Goal: Task Accomplishment & Management: Manage account settings

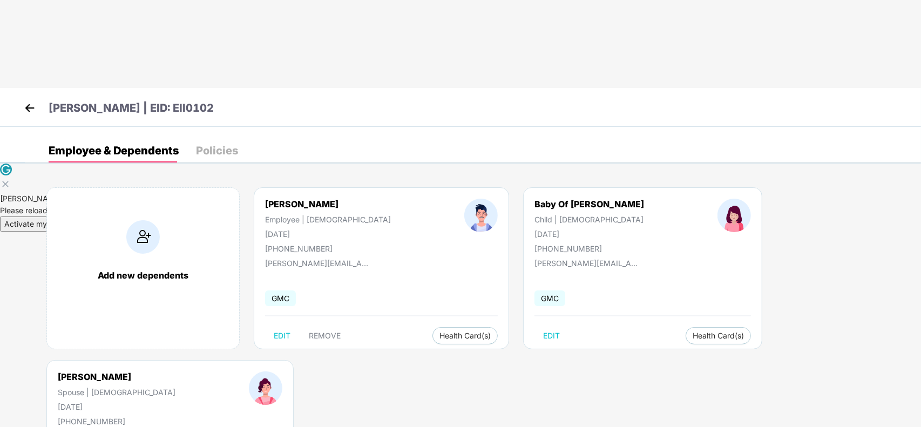
click at [8, 181] on icon at bounding box center [5, 184] width 6 height 6
click at [30, 100] on img at bounding box center [30, 108] width 16 height 16
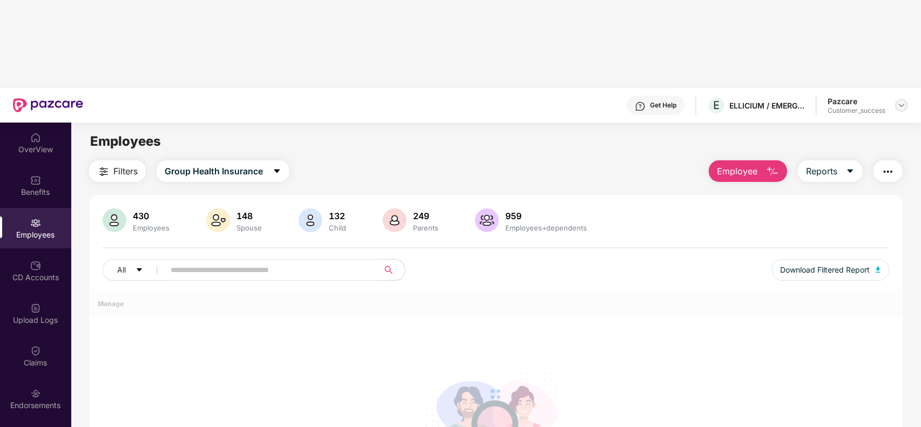
click at [897, 101] on img at bounding box center [901, 105] width 9 height 9
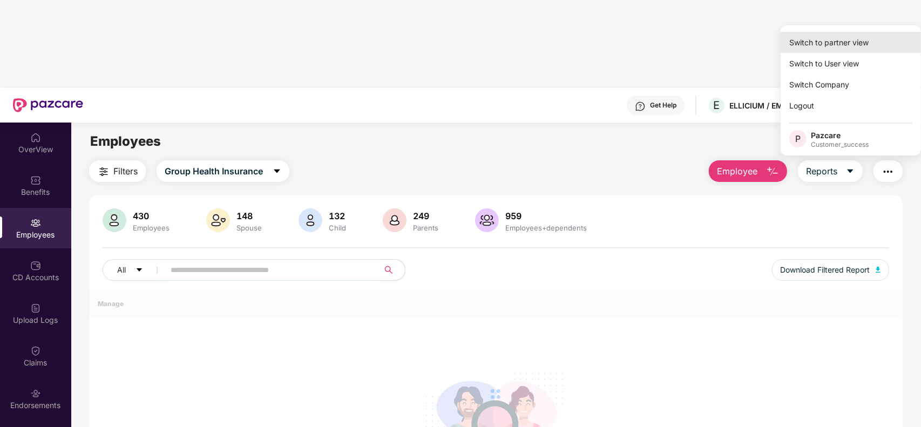
click at [854, 41] on div "Switch to partner view" at bounding box center [850, 42] width 140 height 21
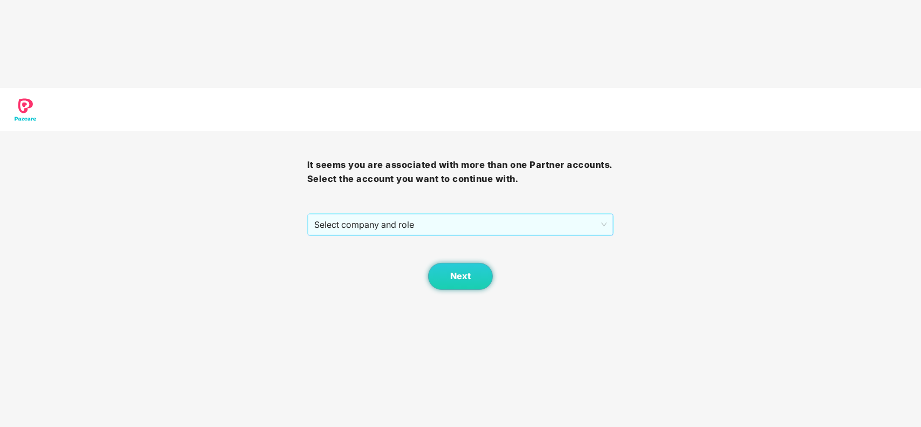
click at [459, 214] on span "Select company and role" at bounding box center [460, 224] width 293 height 21
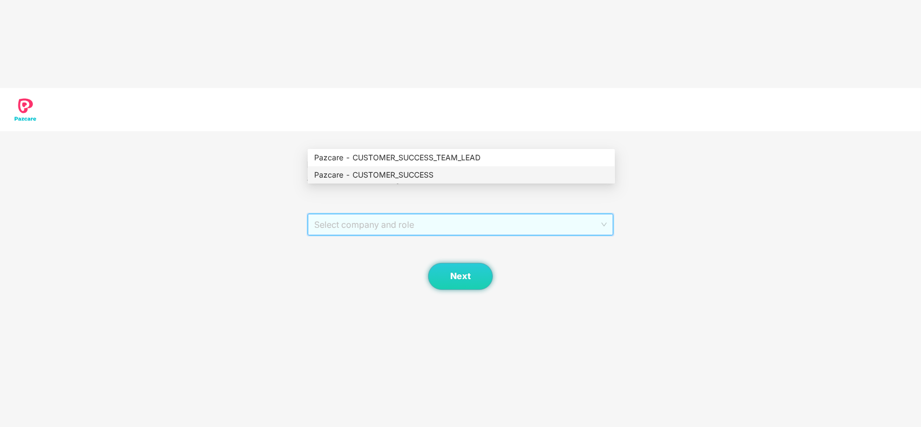
click at [405, 172] on div "Pazcare - CUSTOMER_SUCCESS" at bounding box center [461, 175] width 294 height 12
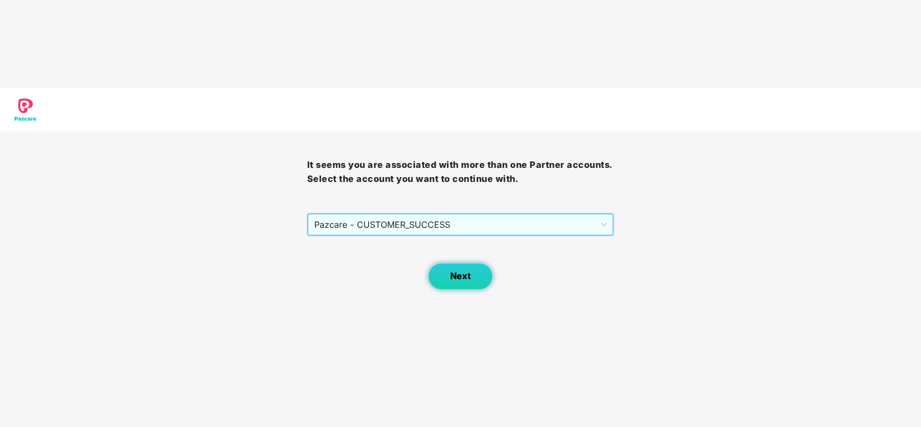
click at [461, 271] on span "Next" at bounding box center [460, 276] width 21 height 10
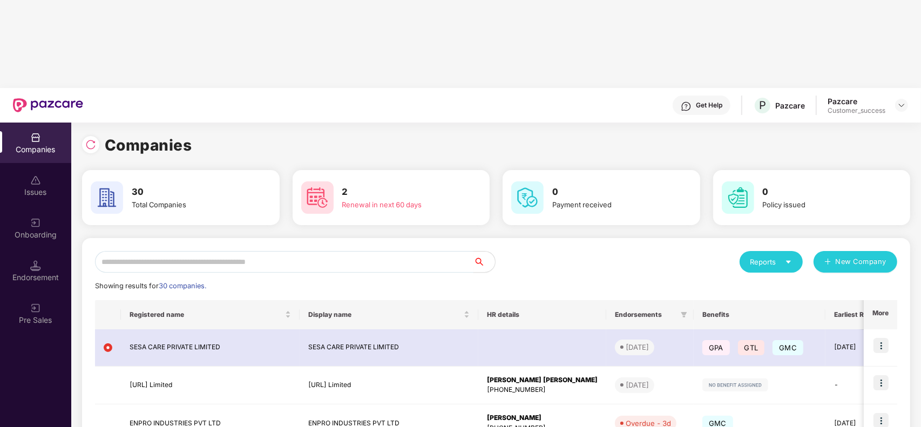
click at [310, 251] on input "text" at bounding box center [284, 262] width 378 height 22
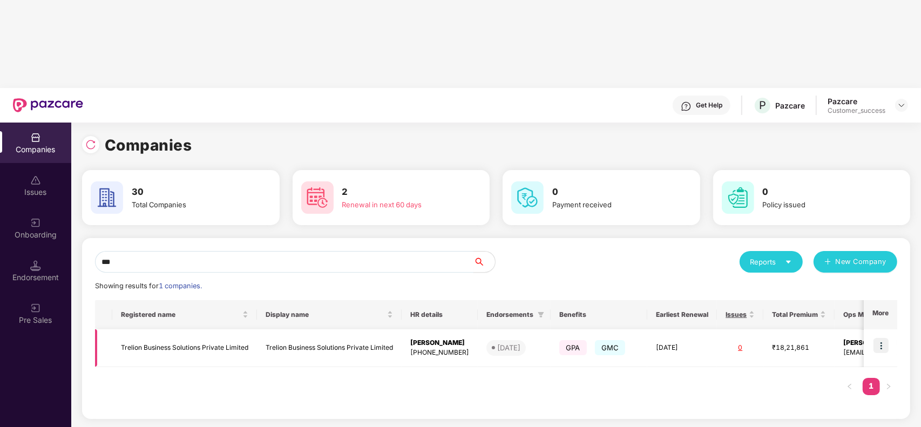
type input "***"
click at [880, 338] on img at bounding box center [880, 345] width 15 height 15
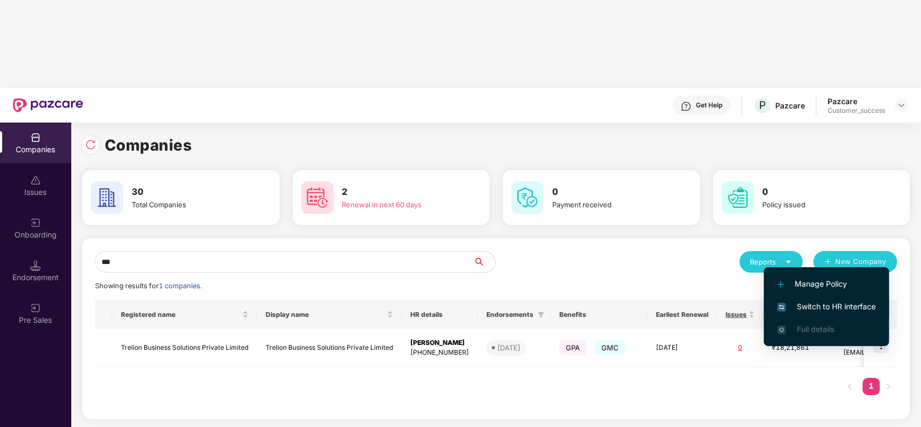
click at [819, 302] on span "Switch to HR interface" at bounding box center [826, 307] width 98 height 12
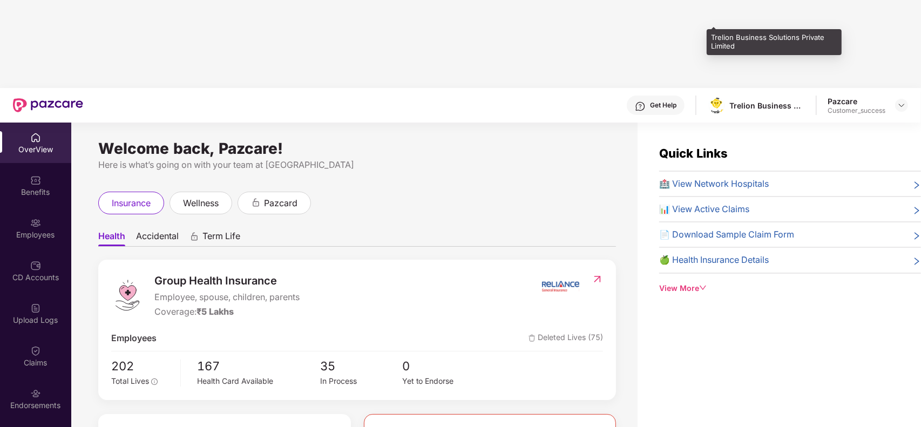
click at [746, 100] on div "Trelion Business Solutions Private Limited" at bounding box center [767, 105] width 76 height 10
click at [726, 38] on div "Trelion Business Solutions Private Limited" at bounding box center [773, 41] width 135 height 25
copy div "Trelion"
drag, startPoint x: 757, startPoint y: 17, endPoint x: 772, endPoint y: 43, distance: 30.5
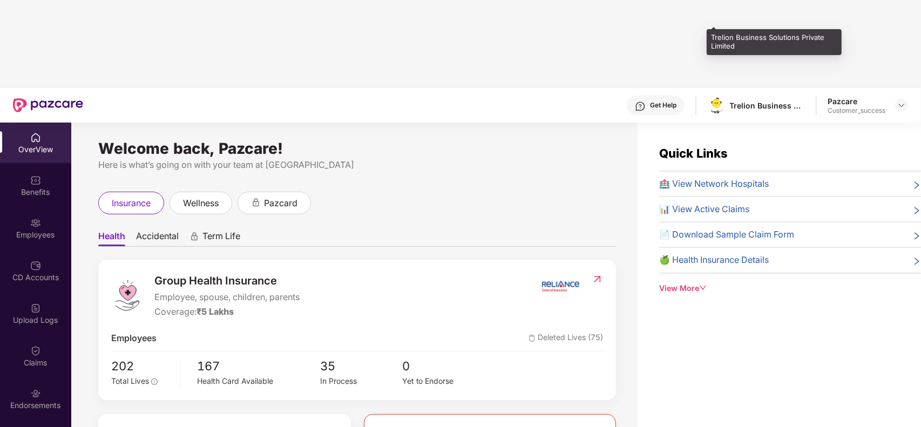
click at [772, 43] on div "Trelion Business Solutions Private Limited" at bounding box center [773, 41] width 135 height 25
drag, startPoint x: 737, startPoint y: 49, endPoint x: 711, endPoint y: 37, distance: 28.5
click at [711, 37] on div "Trelion Business Solutions Private Limited" at bounding box center [773, 41] width 135 height 25
copy div "Trelion Business Solutions Private Limited"
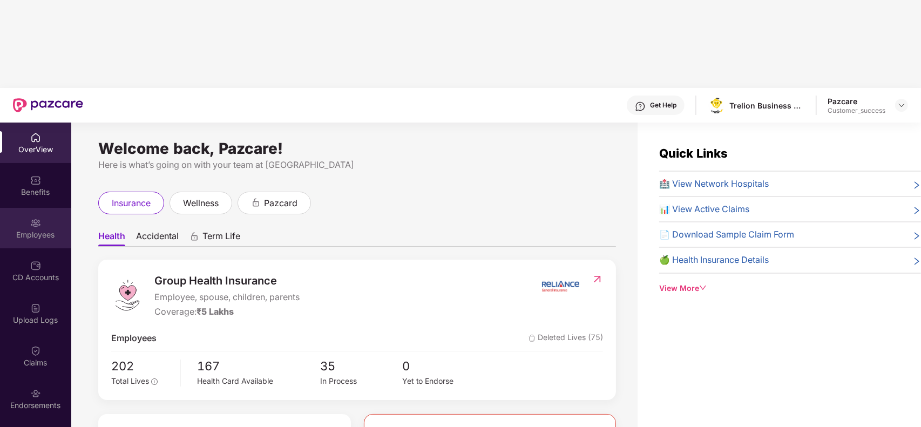
click at [31, 229] on div "Employees" at bounding box center [35, 234] width 71 height 11
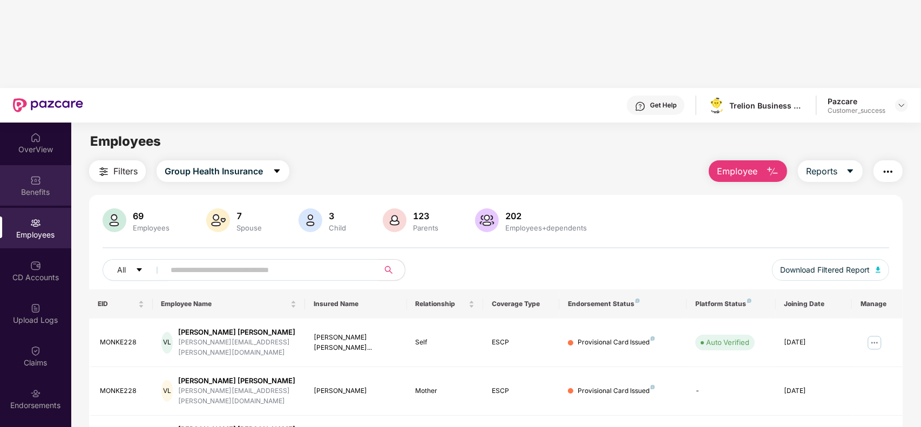
click at [44, 187] on div "Benefits" at bounding box center [35, 192] width 71 height 11
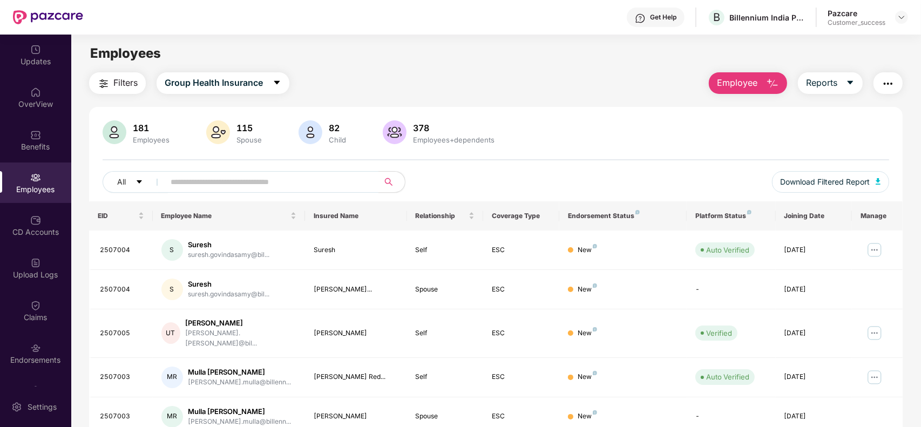
click at [899, 19] on img at bounding box center [901, 17] width 9 height 9
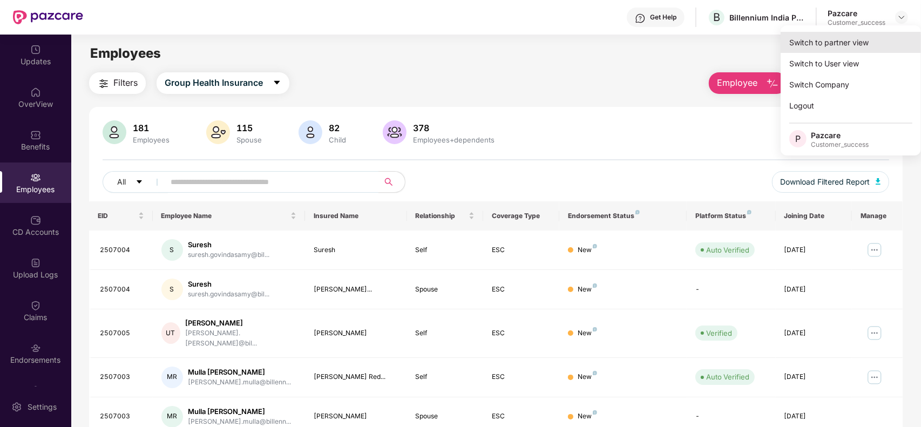
click at [822, 42] on div "Switch to partner view" at bounding box center [850, 42] width 140 height 21
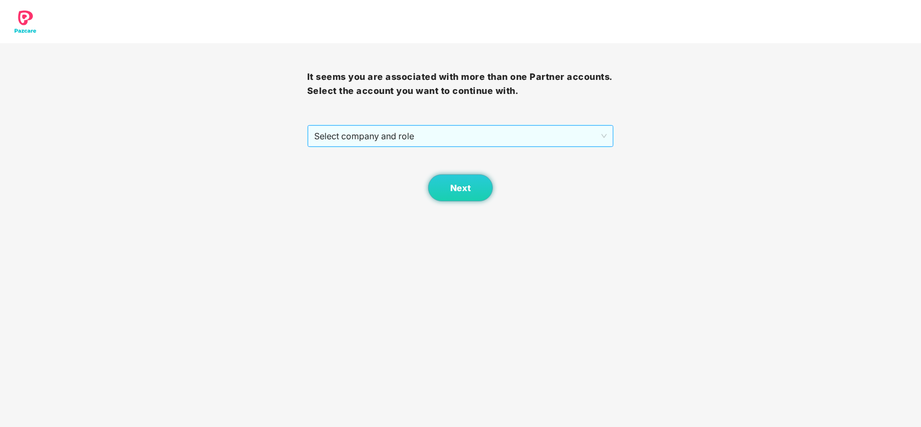
click at [470, 144] on span "Select company and role" at bounding box center [460, 136] width 293 height 21
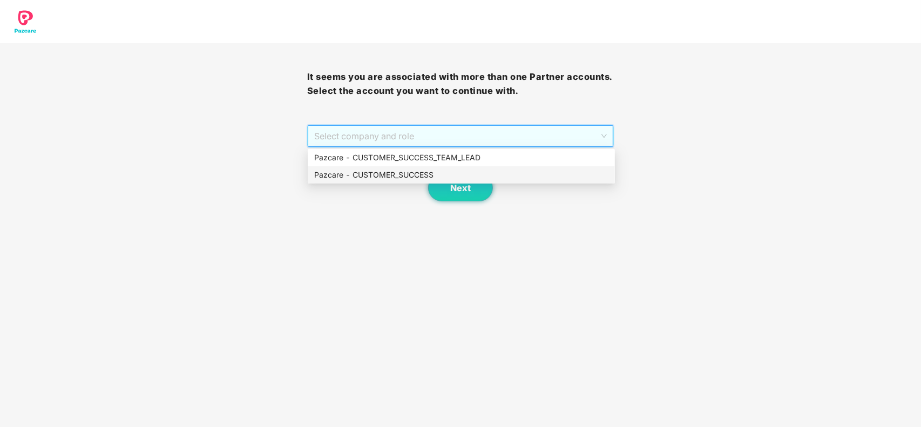
click at [417, 174] on div "Pazcare - CUSTOMER_SUCCESS" at bounding box center [461, 175] width 294 height 12
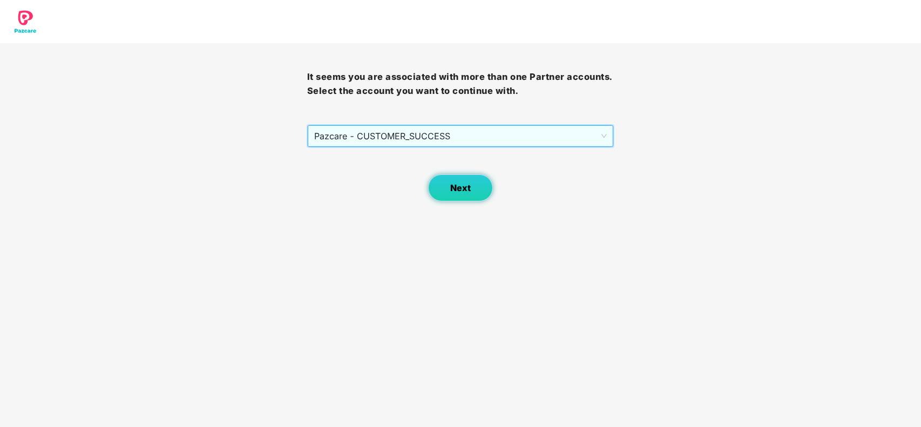
click at [459, 183] on span "Next" at bounding box center [460, 188] width 21 height 10
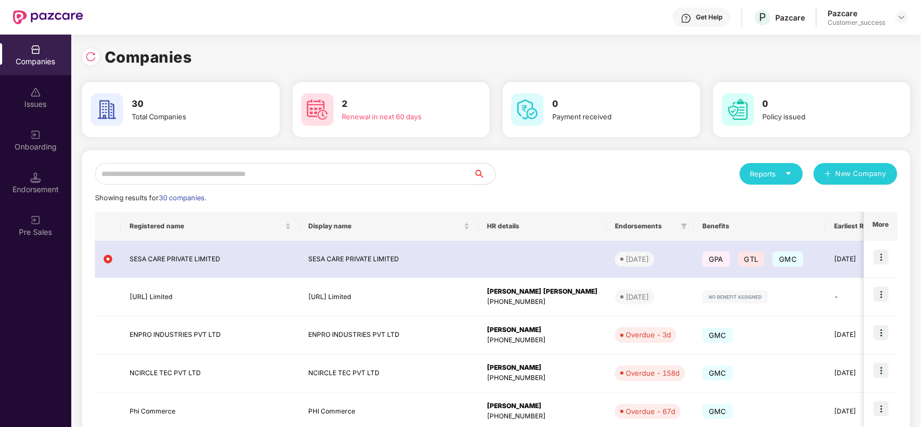
click at [300, 173] on input "text" at bounding box center [284, 174] width 378 height 22
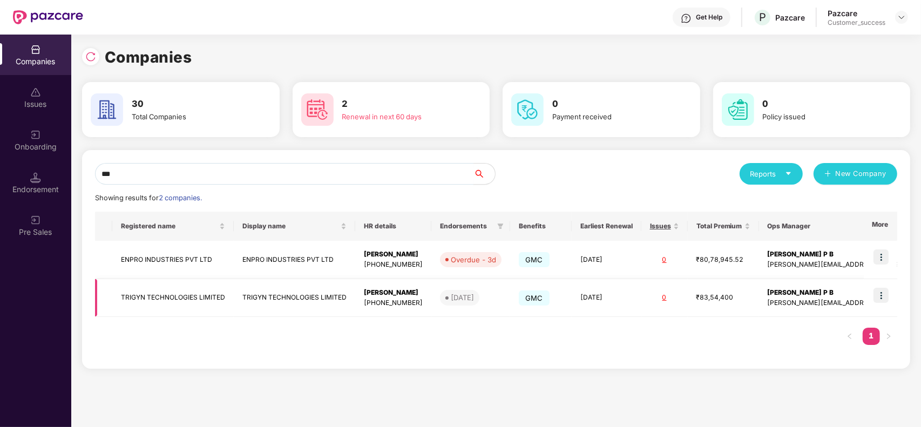
type input "***"
click at [882, 301] on img at bounding box center [880, 295] width 15 height 15
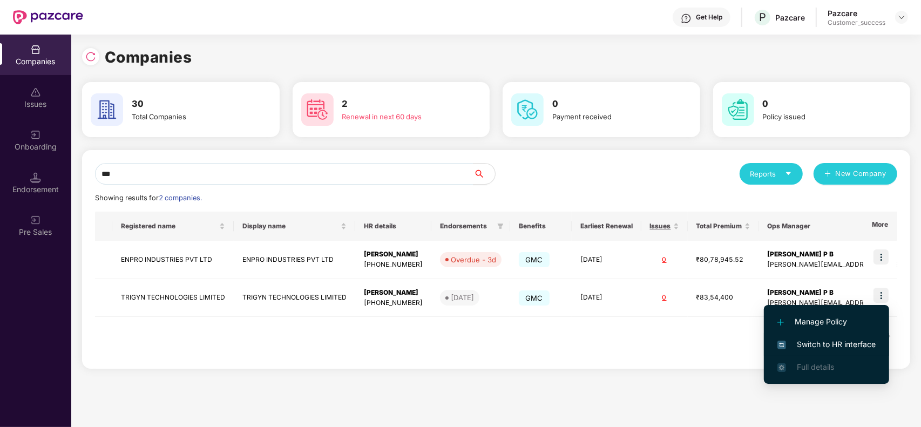
click at [813, 340] on span "Switch to HR interface" at bounding box center [826, 344] width 98 height 12
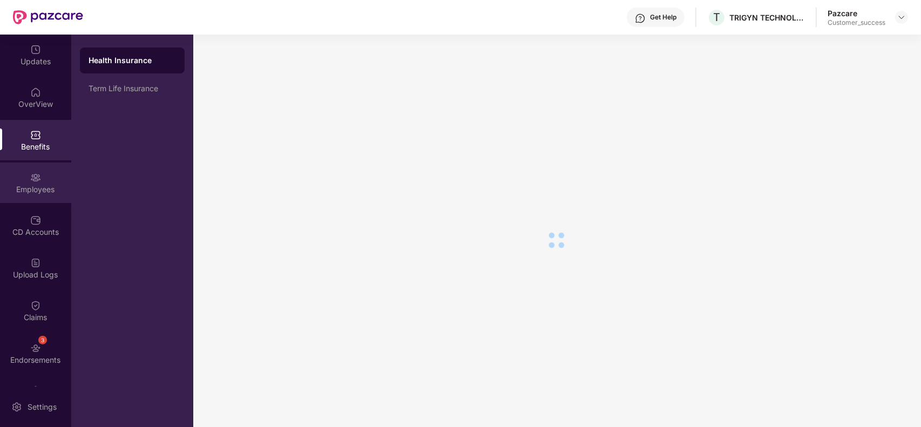
click at [36, 181] on img at bounding box center [35, 177] width 11 height 11
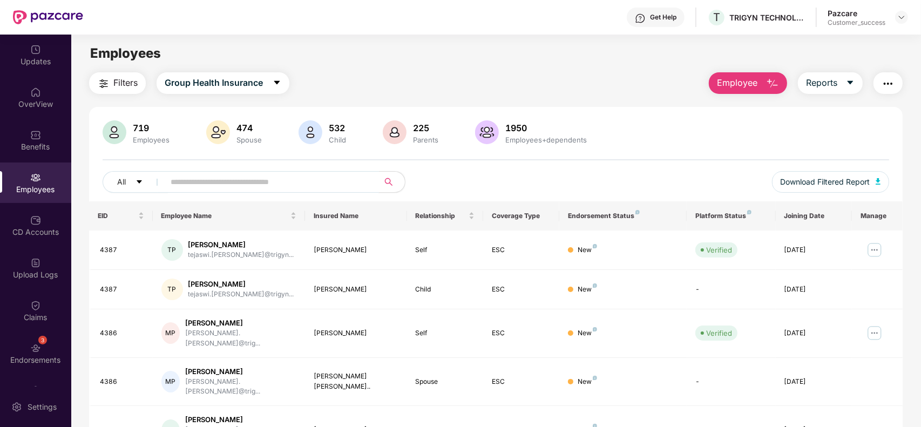
click at [228, 187] on input "text" at bounding box center [268, 182] width 194 height 16
paste input "****"
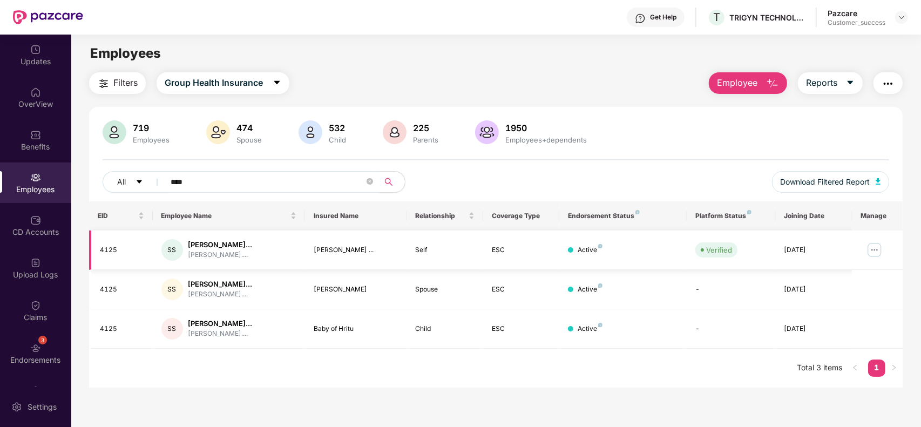
type input "****"
click at [875, 247] on img at bounding box center [874, 249] width 17 height 17
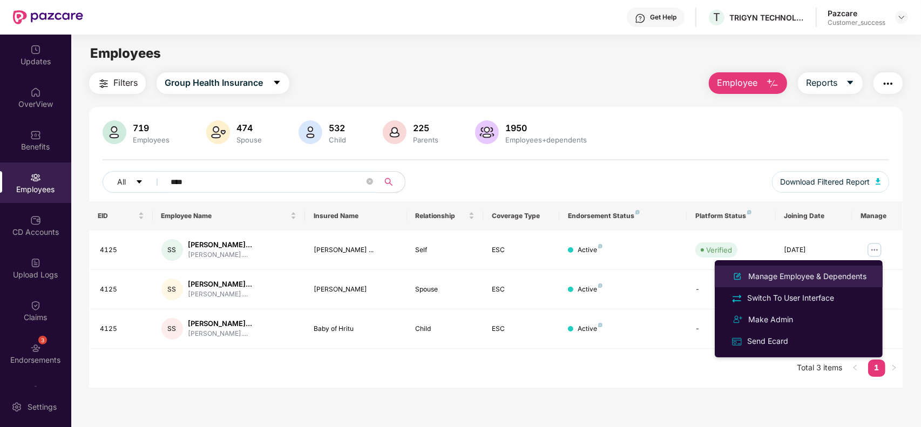
click at [803, 273] on div "Manage Employee & Dependents" at bounding box center [807, 276] width 122 height 12
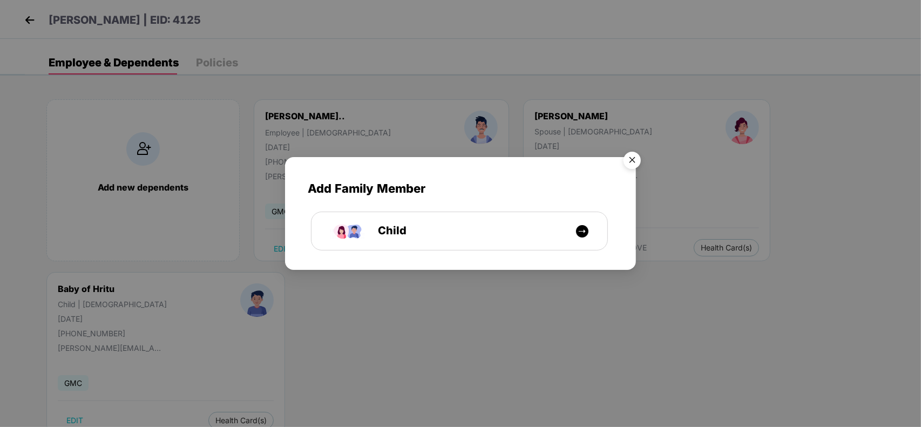
click at [638, 166] on img "Close" at bounding box center [632, 162] width 30 height 30
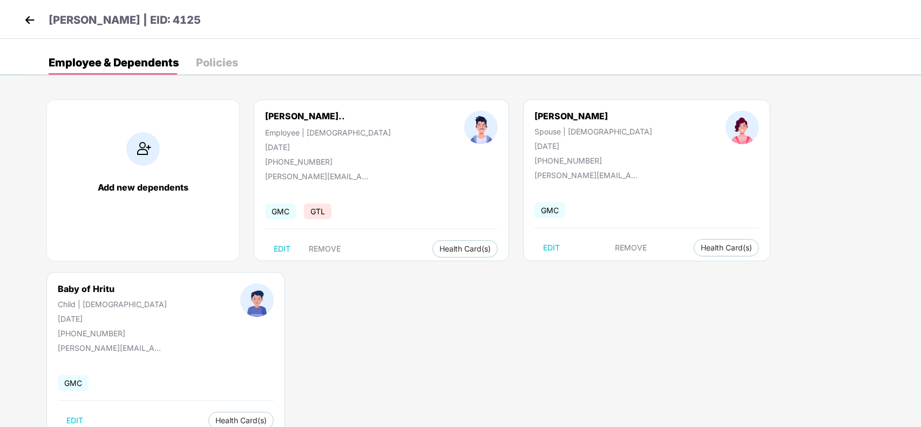
click at [28, 17] on img at bounding box center [30, 20] width 16 height 16
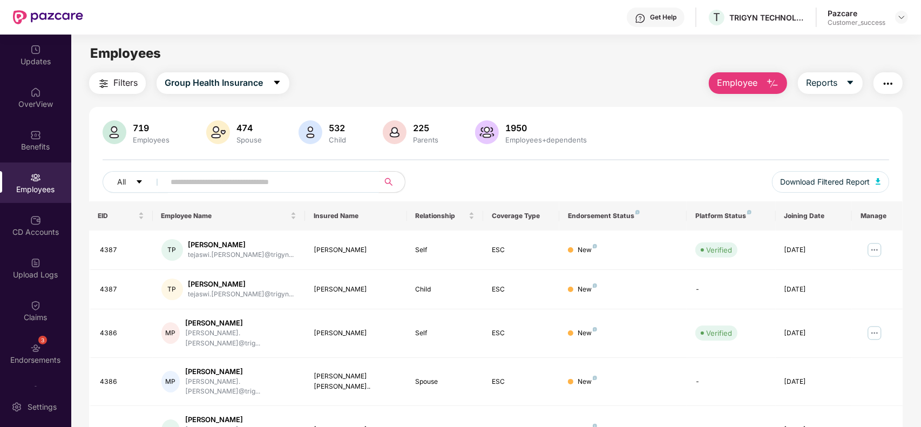
click at [331, 179] on input "text" at bounding box center [268, 182] width 194 height 16
paste input "****"
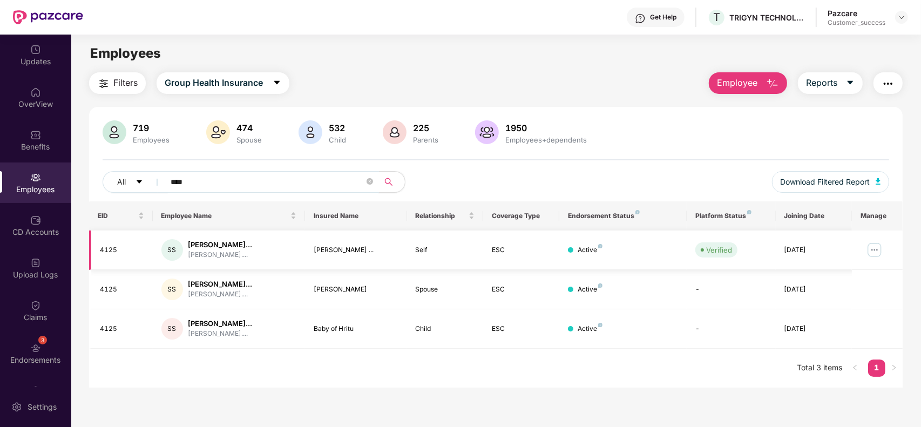
type input "****"
click at [875, 251] on img at bounding box center [874, 249] width 17 height 17
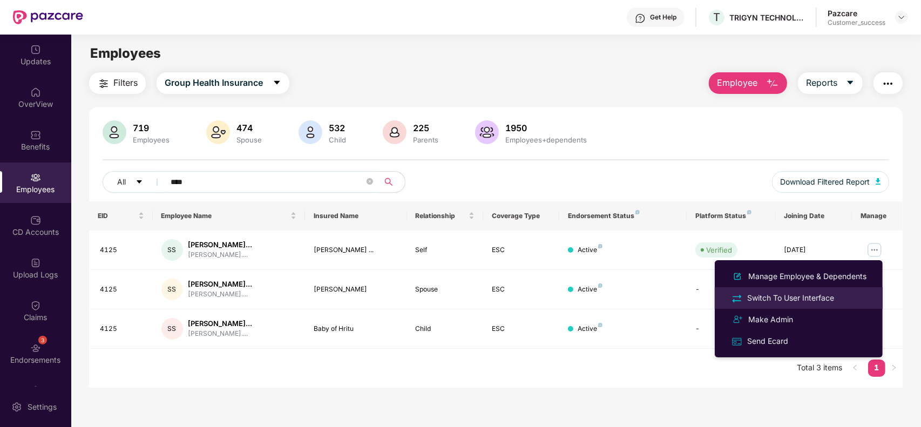
click at [796, 294] on div "Switch To User Interface" at bounding box center [790, 298] width 91 height 12
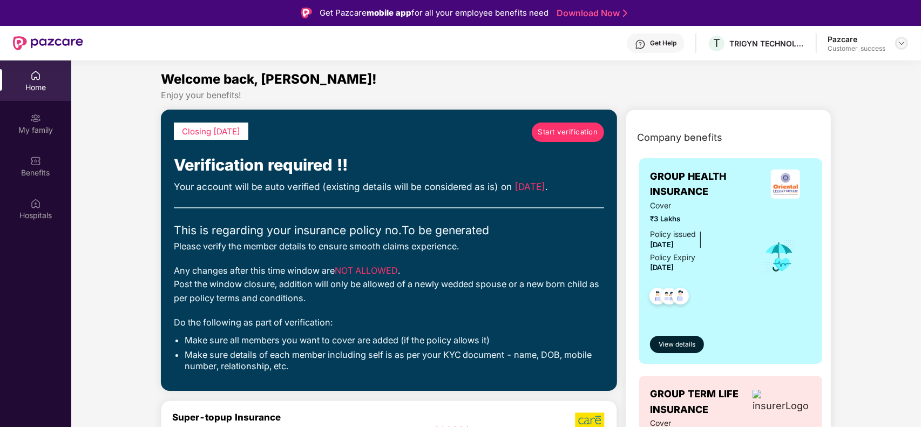
click at [900, 44] on img at bounding box center [901, 43] width 9 height 9
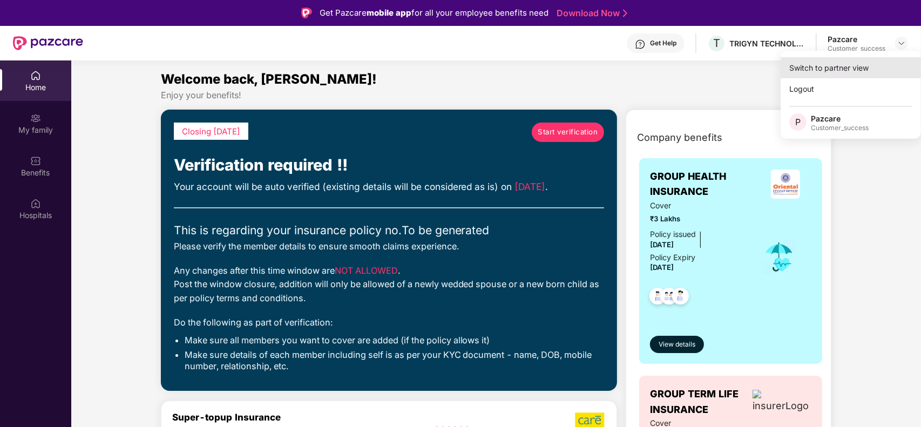
click at [841, 70] on div "Switch to partner view" at bounding box center [850, 67] width 140 height 21
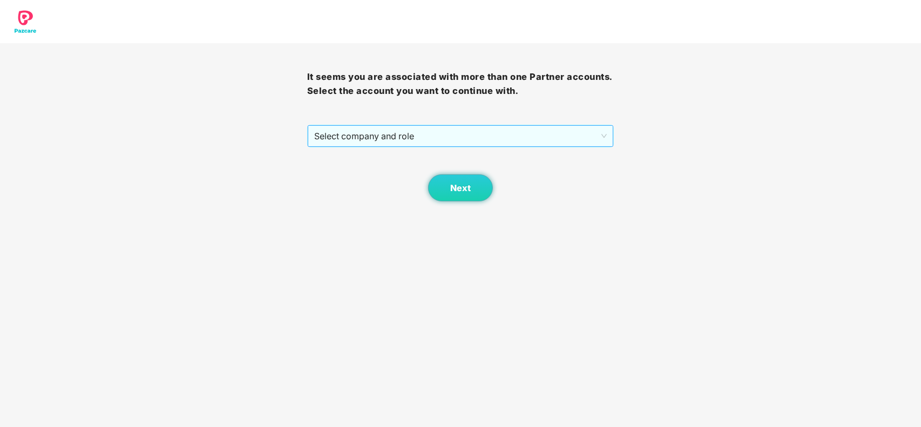
click at [414, 141] on span "Select company and role" at bounding box center [460, 136] width 293 height 21
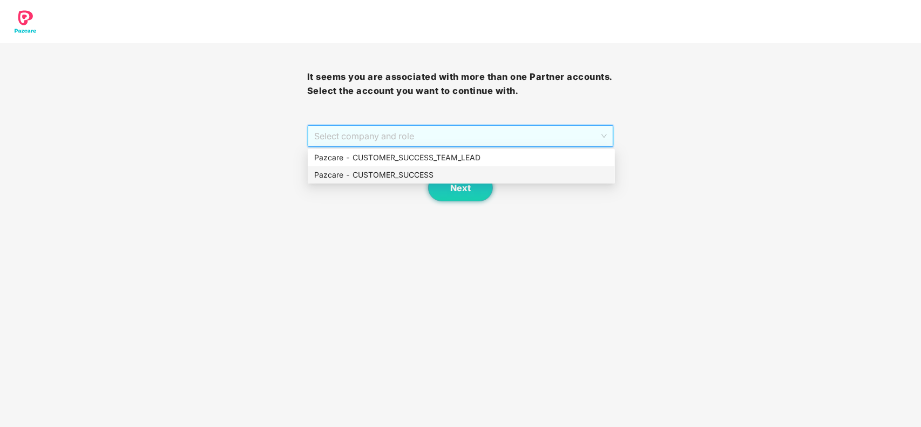
click at [397, 172] on div "Pazcare - CUSTOMER_SUCCESS" at bounding box center [461, 175] width 294 height 12
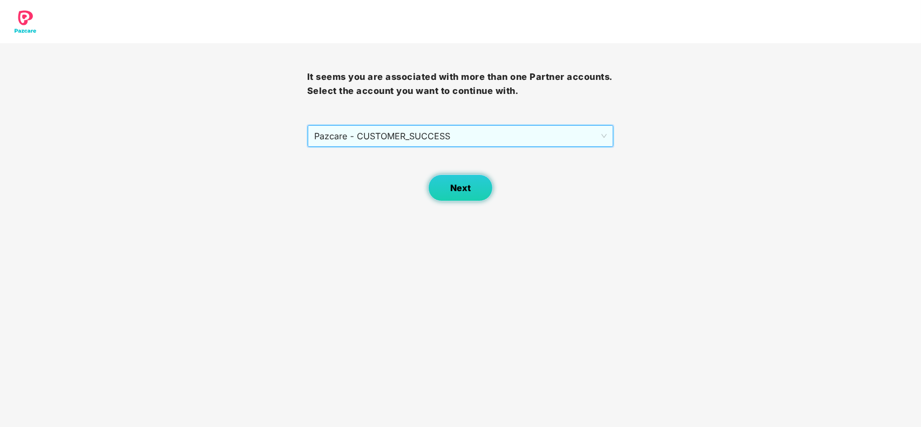
click at [466, 187] on span "Next" at bounding box center [460, 188] width 21 height 10
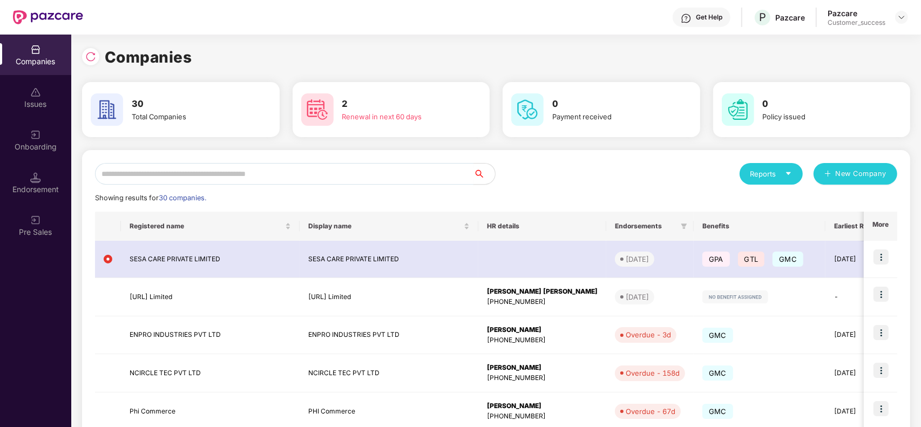
click at [242, 174] on input "text" at bounding box center [284, 174] width 378 height 22
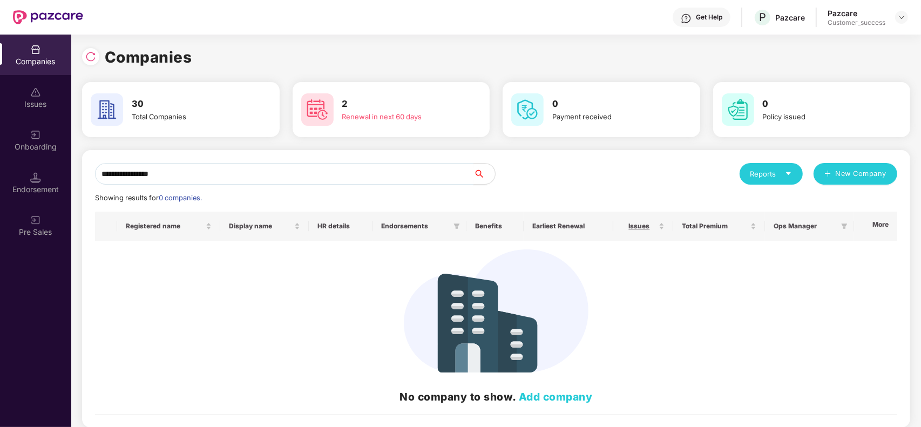
type input "**********"
